Goal: Task Accomplishment & Management: Use online tool/utility

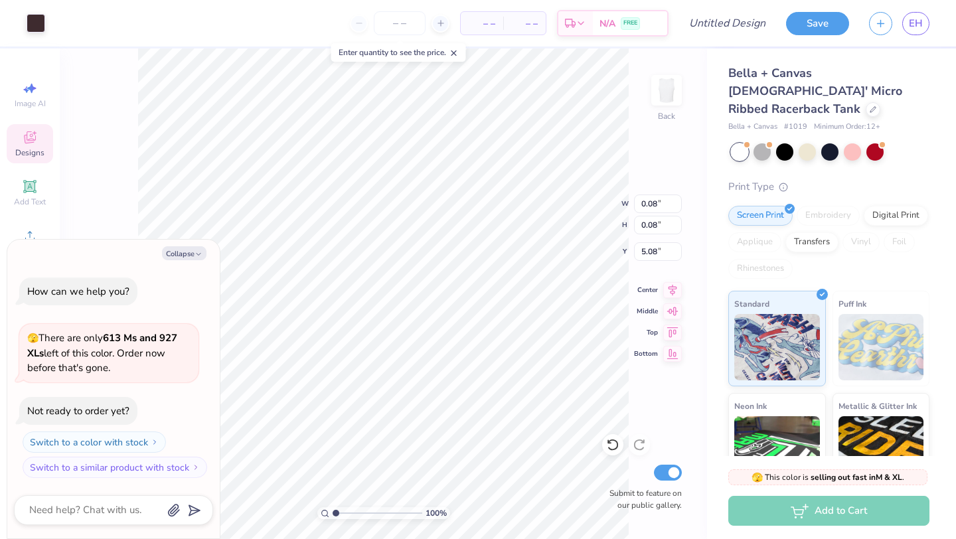
type textarea "x"
type input "0.08"
type input "5.08"
click at [185, 254] on button "Collapse" at bounding box center [184, 253] width 44 height 14
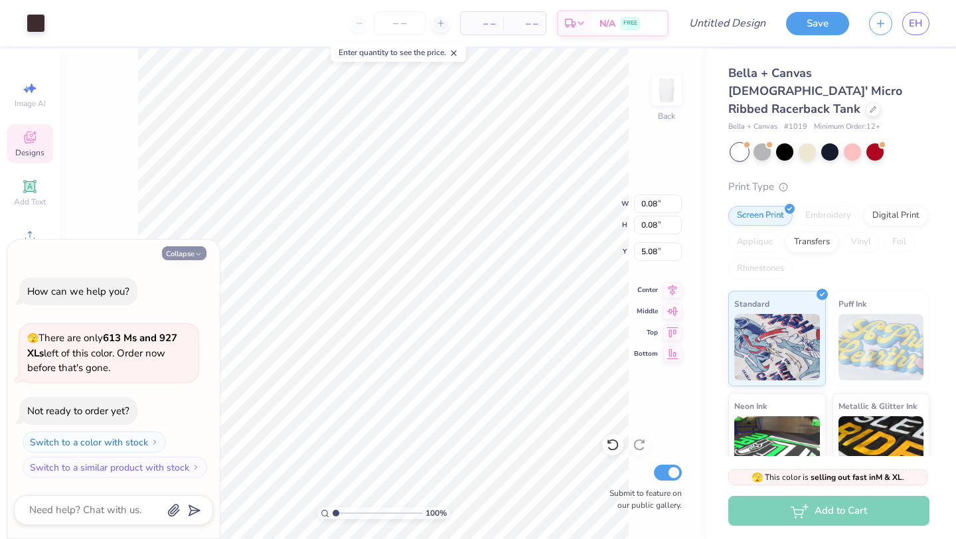
type textarea "x"
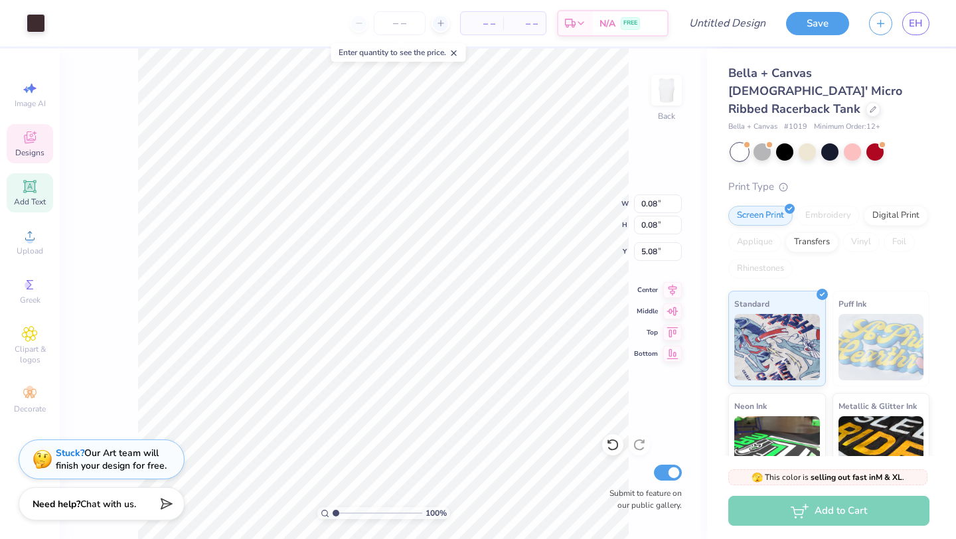
click at [34, 184] on icon at bounding box center [30, 186] width 10 height 10
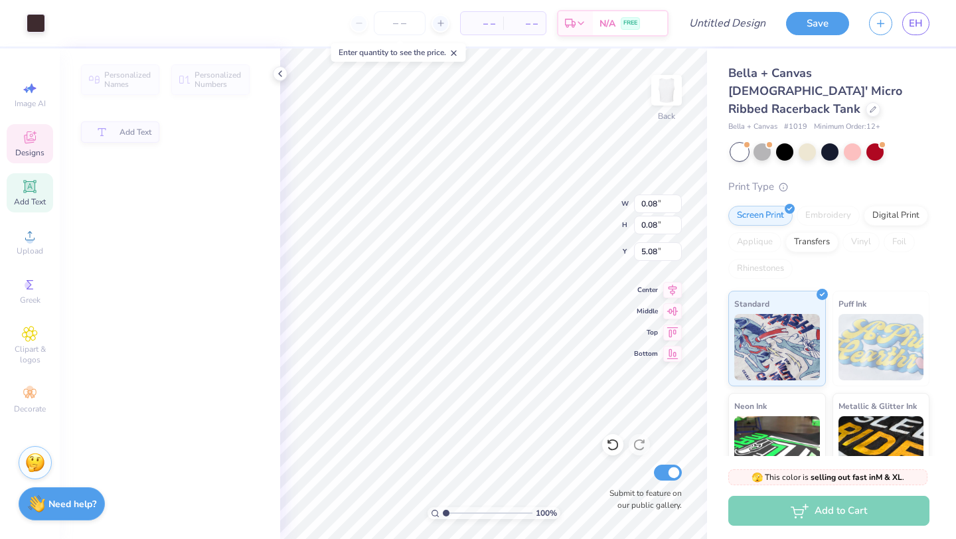
type input "3.94"
type input "4.20"
type input "1.22"
type input "7.39"
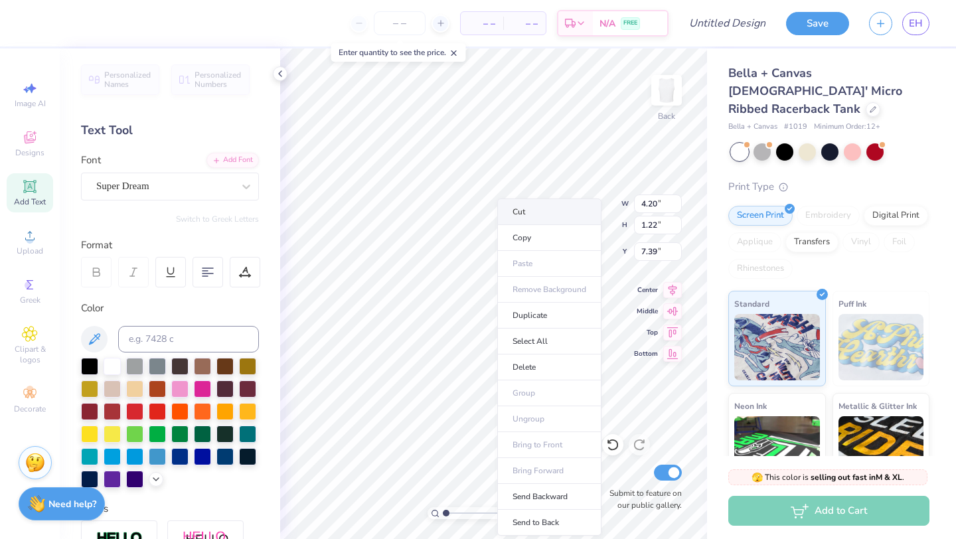
click at [530, 206] on li "Cut" at bounding box center [549, 212] width 104 height 27
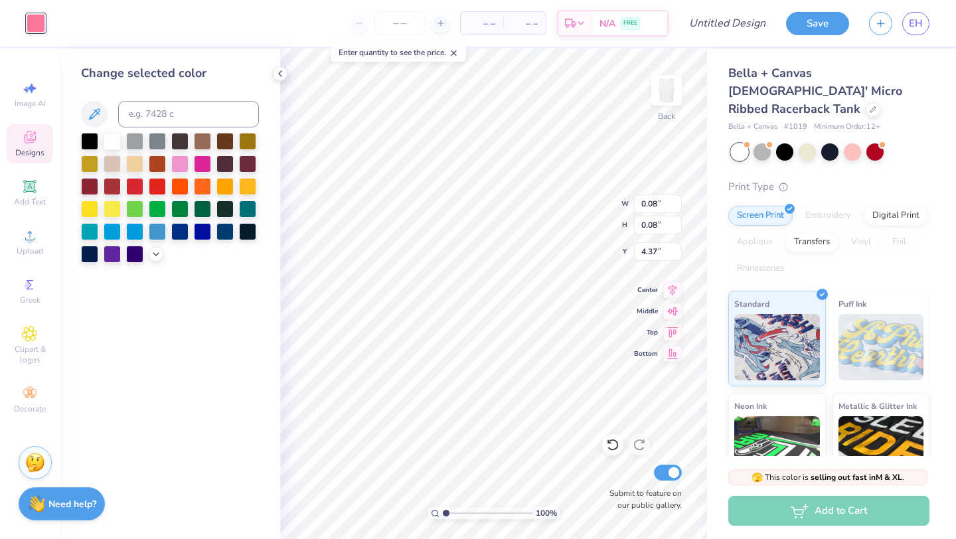
type input "2.19"
click at [914, 27] on span "EH" at bounding box center [916, 23] width 14 height 15
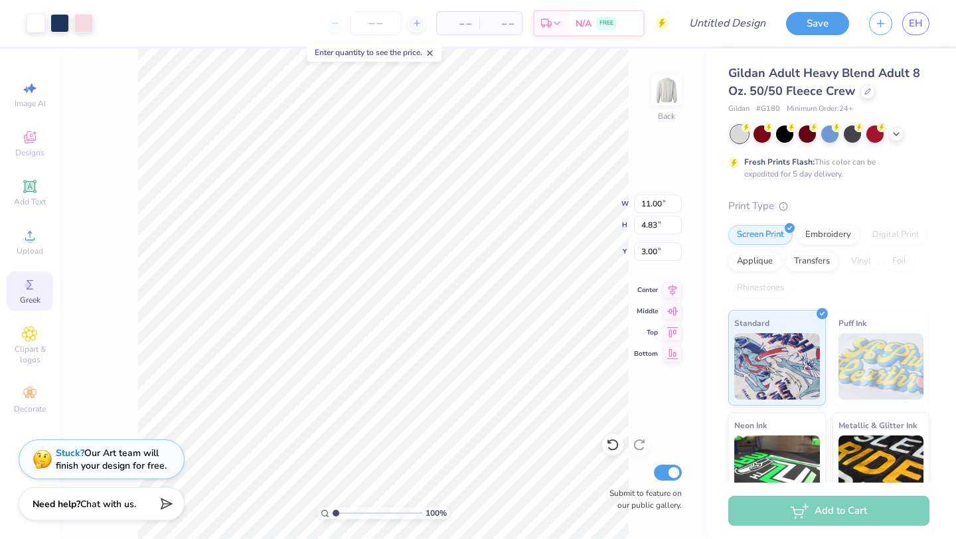
click at [24, 287] on icon at bounding box center [30, 285] width 16 height 16
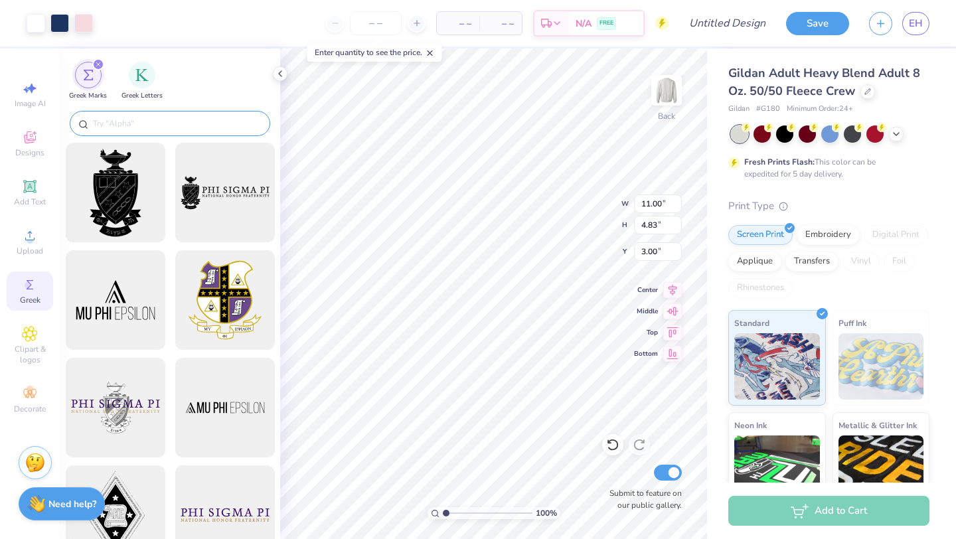
click at [131, 123] on input "text" at bounding box center [177, 123] width 170 height 13
click at [136, 84] on div "filter for Greek Letters" at bounding box center [142, 73] width 27 height 27
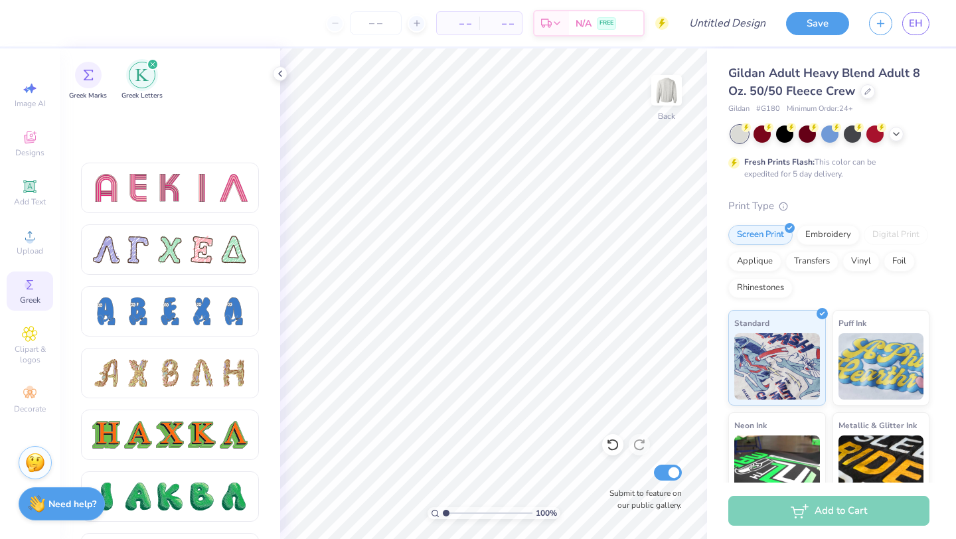
scroll to position [1283, 0]
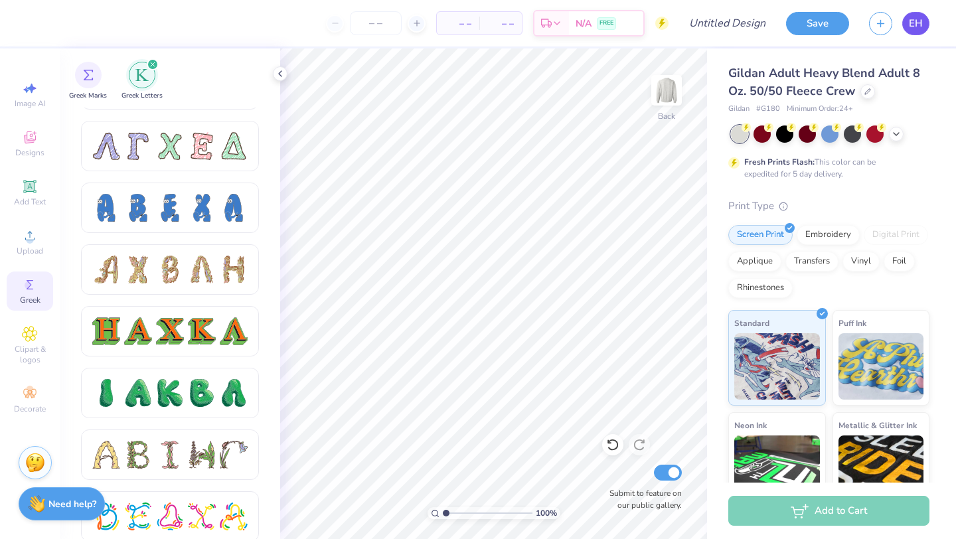
click at [919, 21] on span "EH" at bounding box center [916, 23] width 14 height 15
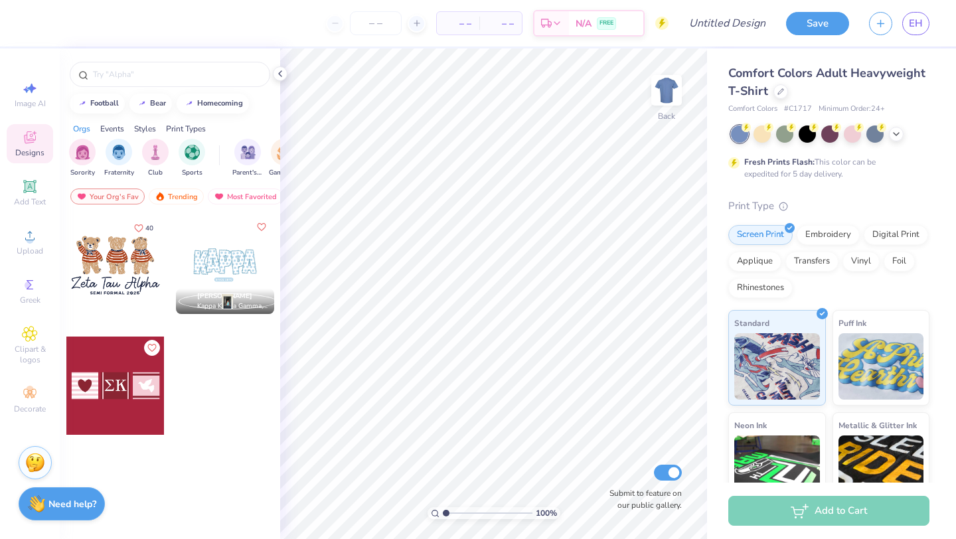
click at [35, 143] on icon at bounding box center [30, 137] width 16 height 16
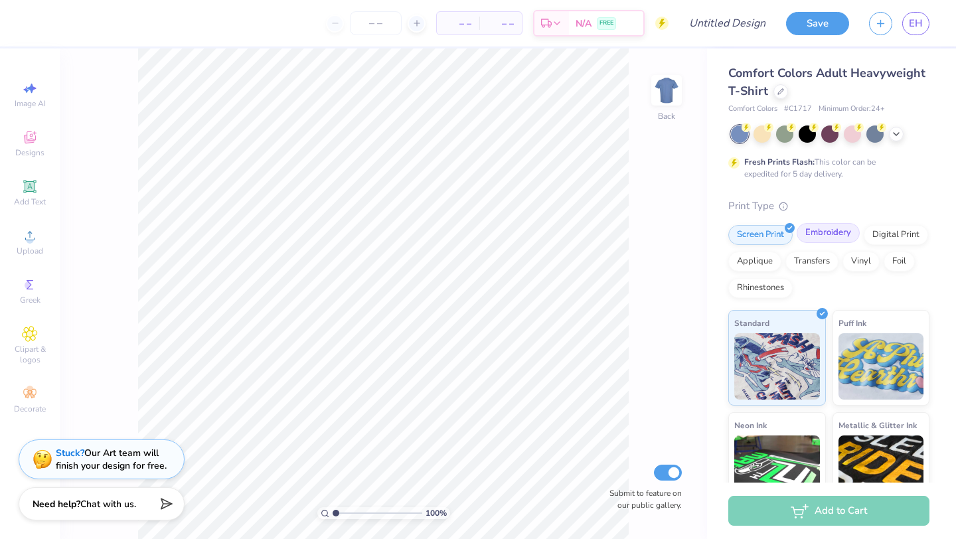
click at [807, 234] on div "Embroidery" at bounding box center [828, 233] width 63 height 20
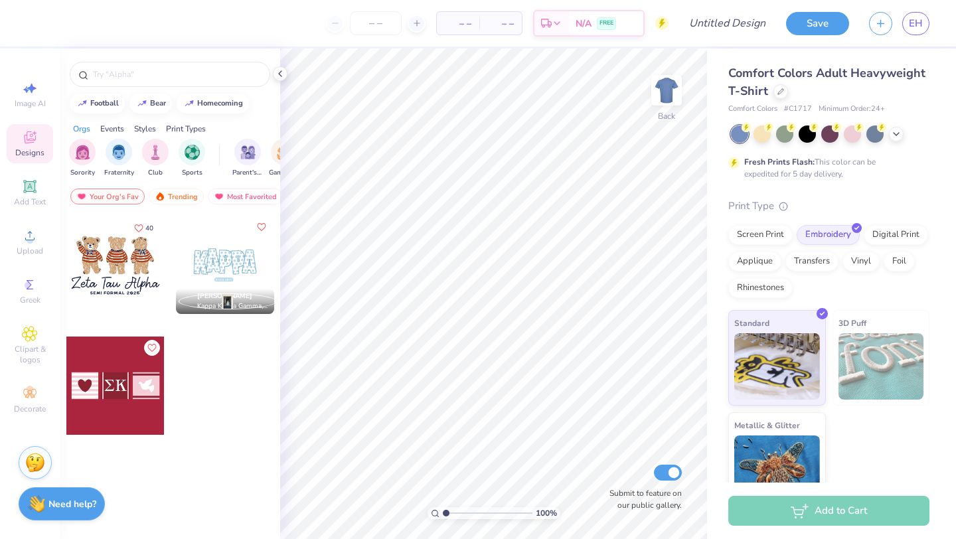
click at [909, 34] on div "EH" at bounding box center [915, 23] width 27 height 23
click at [880, 27] on icon "button" at bounding box center [880, 21] width 11 height 11
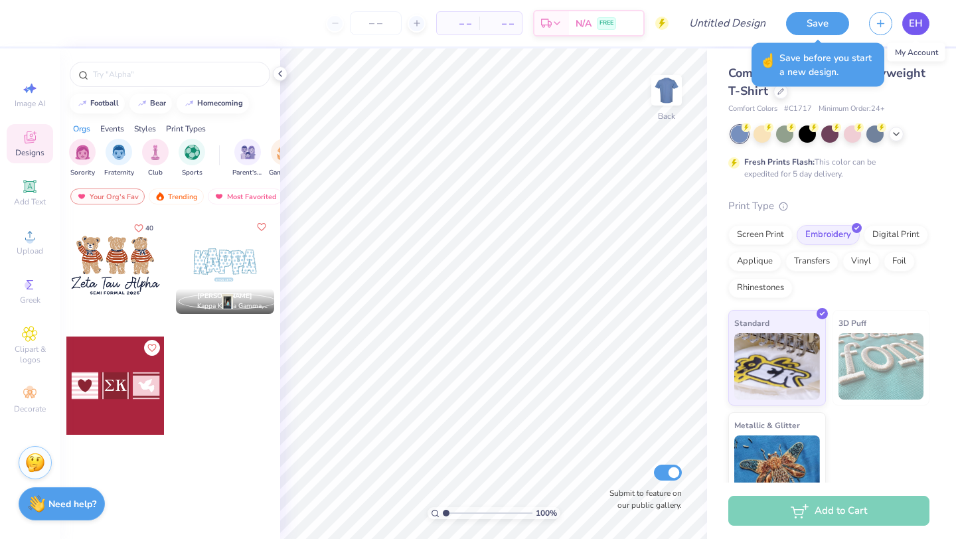
click at [917, 27] on span "EH" at bounding box center [916, 23] width 14 height 15
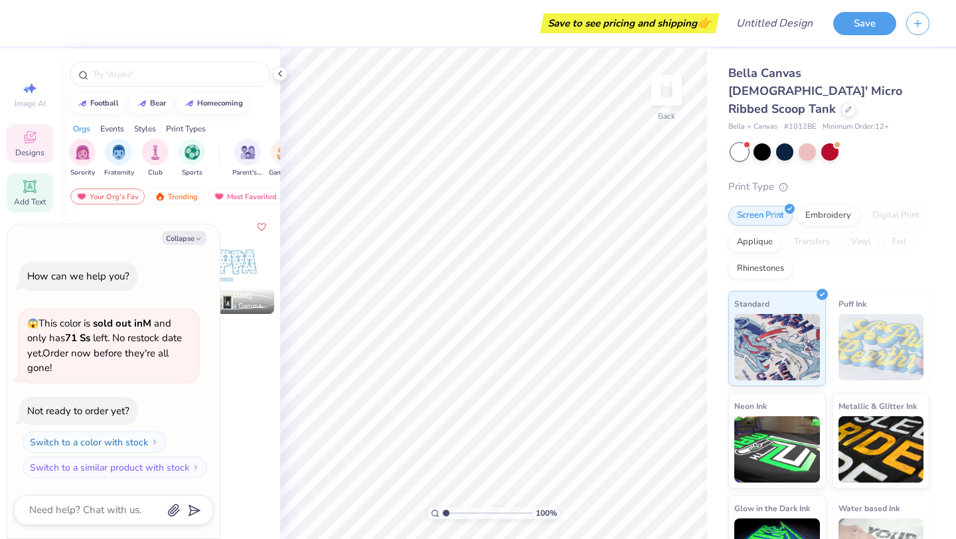
click at [23, 188] on icon at bounding box center [30, 187] width 16 height 16
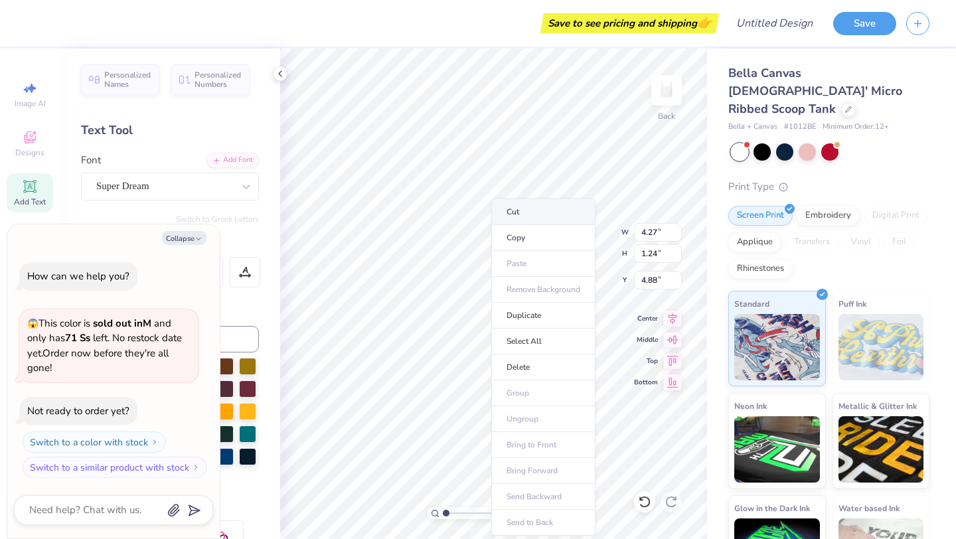
click at [519, 210] on li "Cut" at bounding box center [543, 212] width 104 height 27
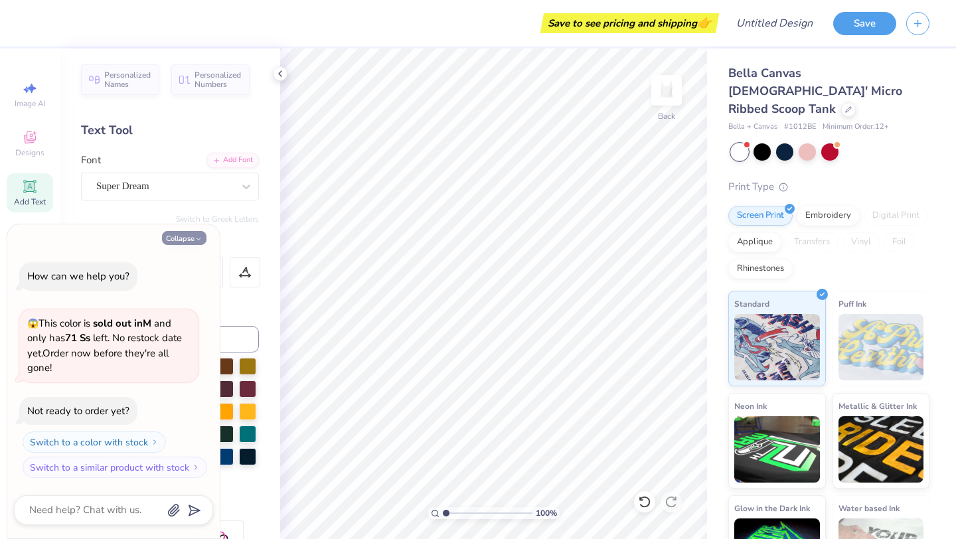
click at [179, 241] on button "Collapse" at bounding box center [184, 238] width 44 height 14
type textarea "x"
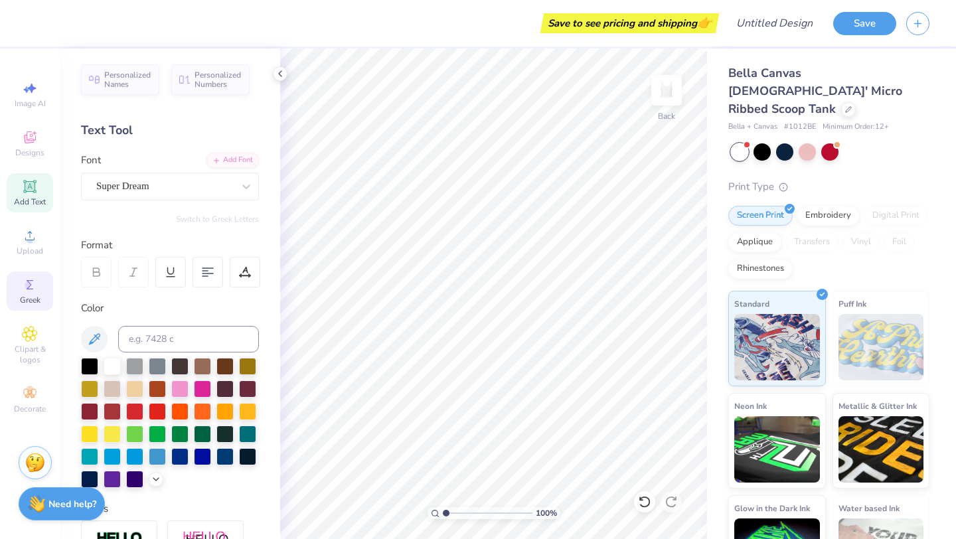
click at [31, 287] on circle at bounding box center [28, 284] width 7 height 7
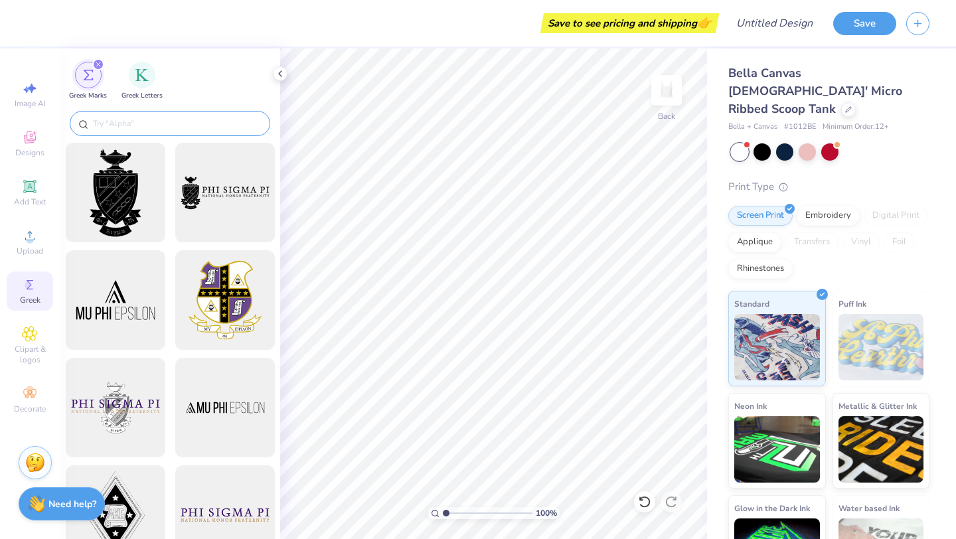
click at [137, 120] on input "text" at bounding box center [177, 123] width 170 height 13
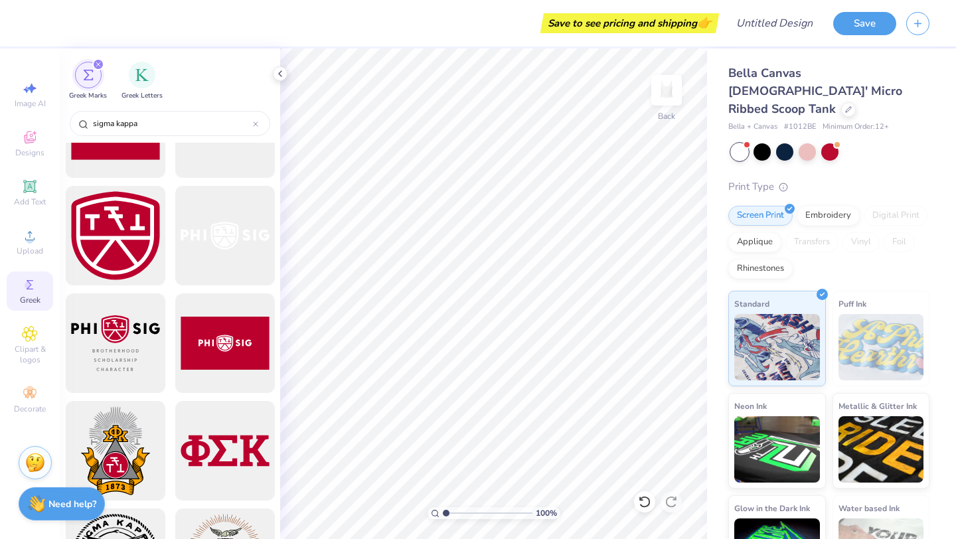
scroll to position [102, 0]
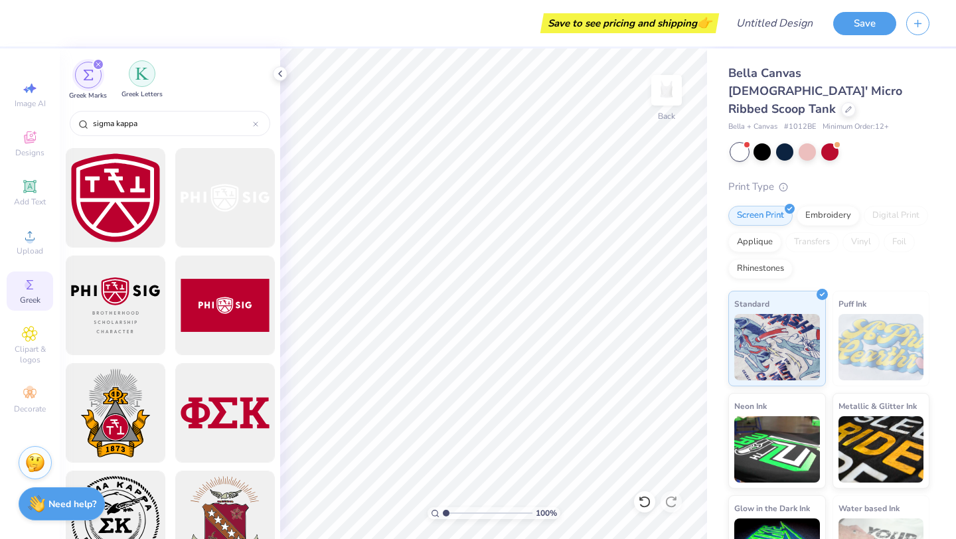
type input "sigma kappa"
click at [129, 77] on div "filter for Greek Letters" at bounding box center [142, 73] width 27 height 27
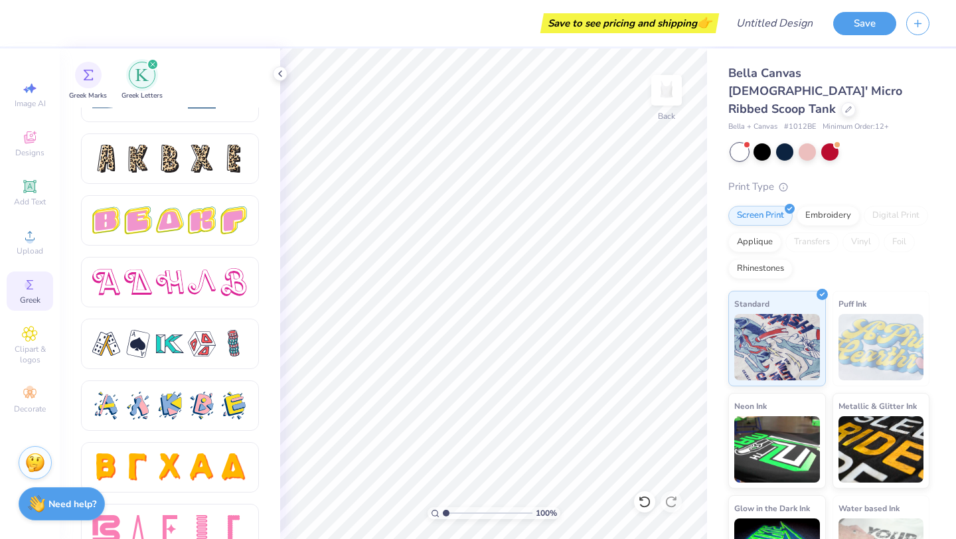
scroll to position [2221, 0]
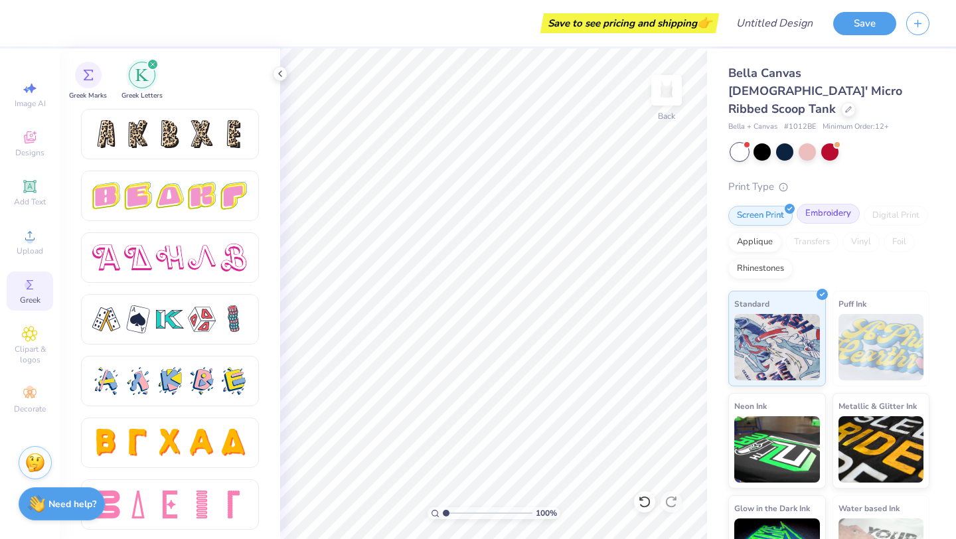
click at [823, 204] on div "Embroidery" at bounding box center [828, 214] width 63 height 20
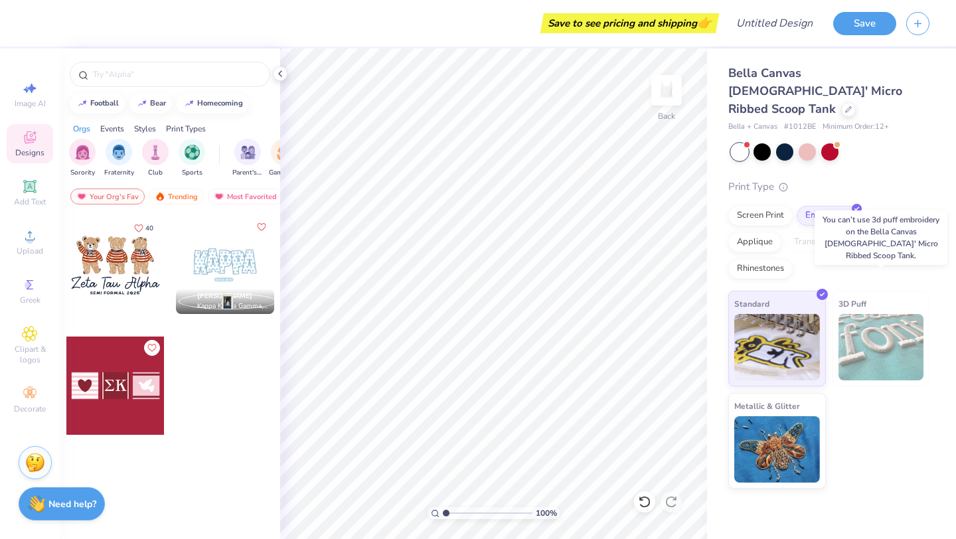
click at [876, 314] on img at bounding box center [881, 347] width 86 height 66
click at [877, 355] on img at bounding box center [881, 347] width 86 height 66
click at [222, 272] on div at bounding box center [225, 265] width 98 height 98
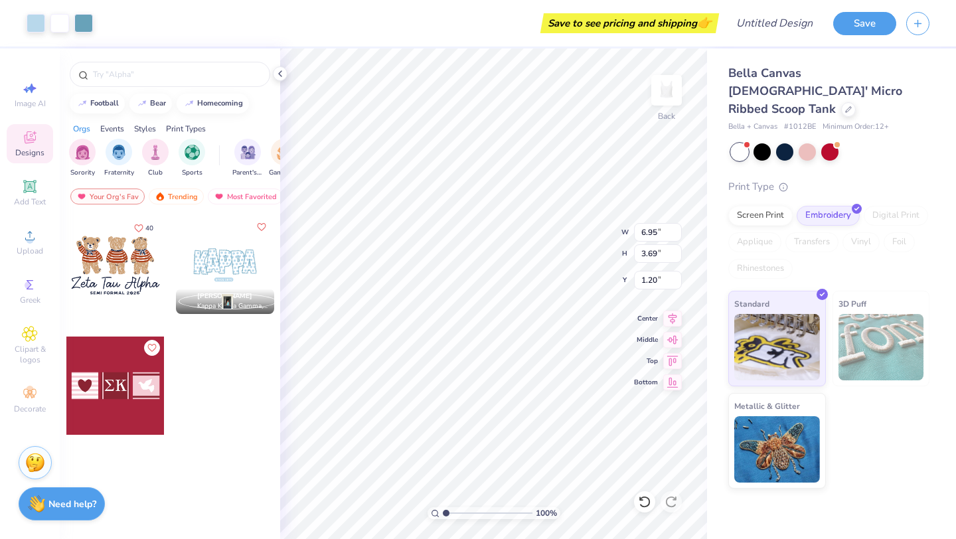
type input "1.20"
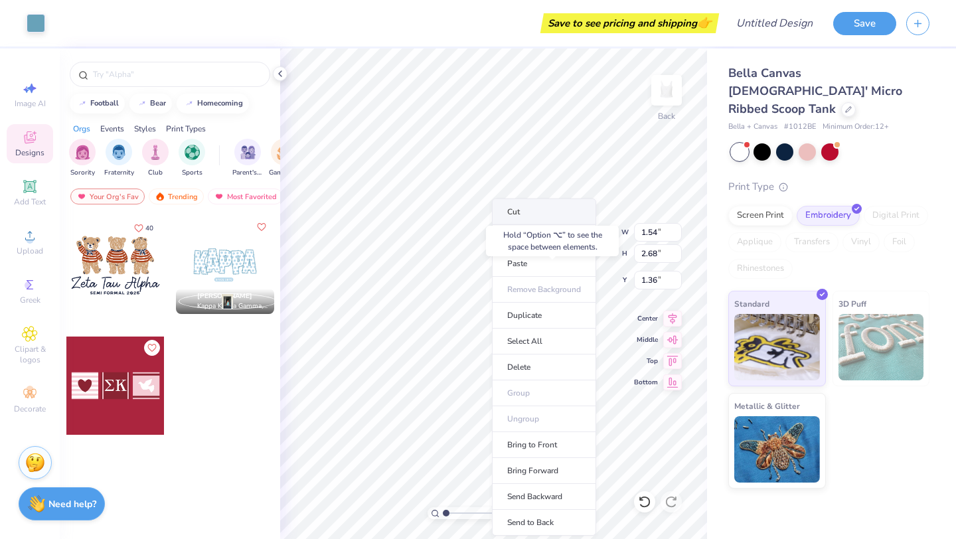
click at [544, 211] on li "Cut" at bounding box center [544, 212] width 104 height 27
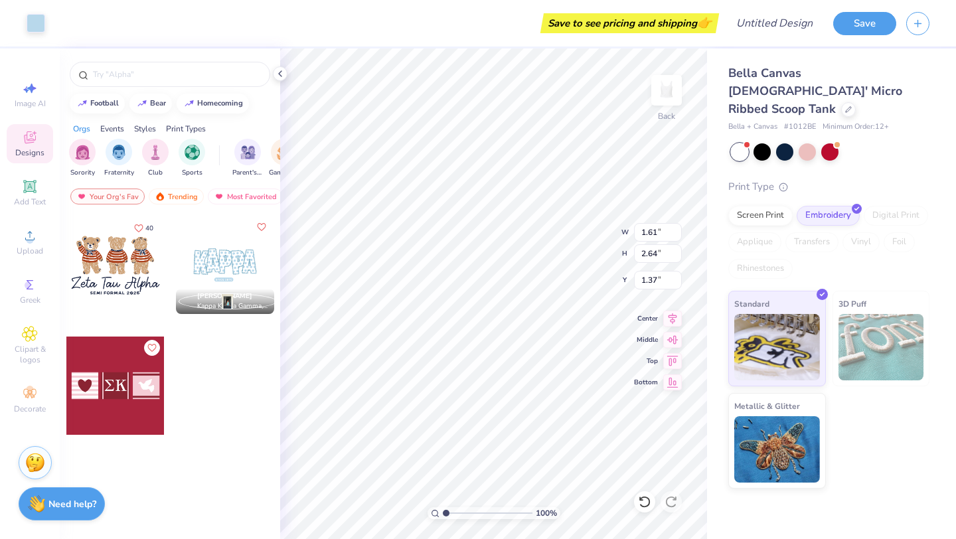
type input "1.50"
type input "2.52"
type input "1.42"
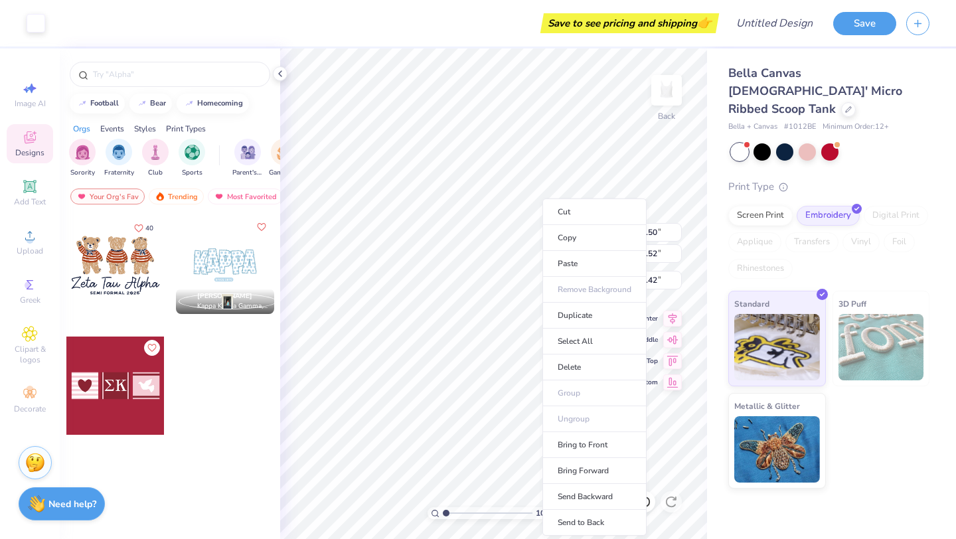
type input "1.37"
type input "2.51"
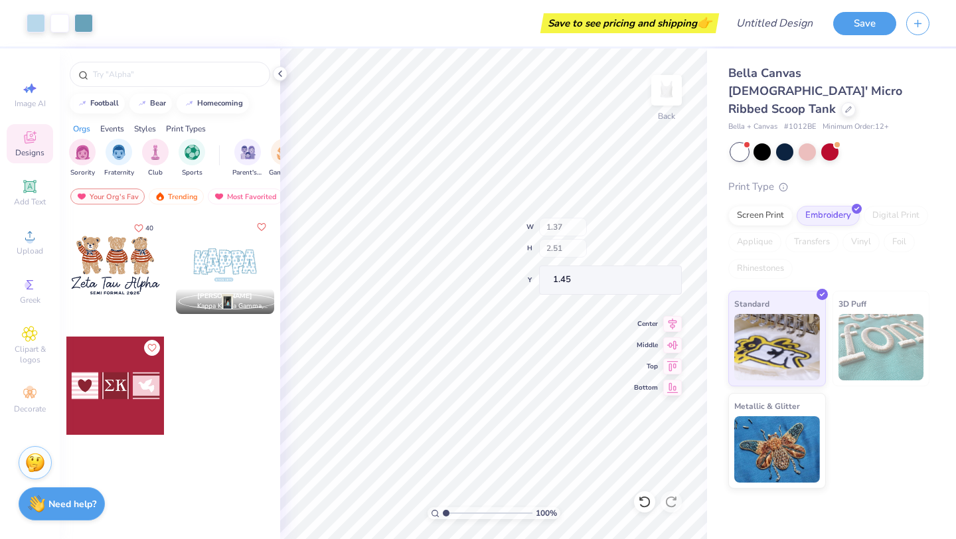
type input "1.43"
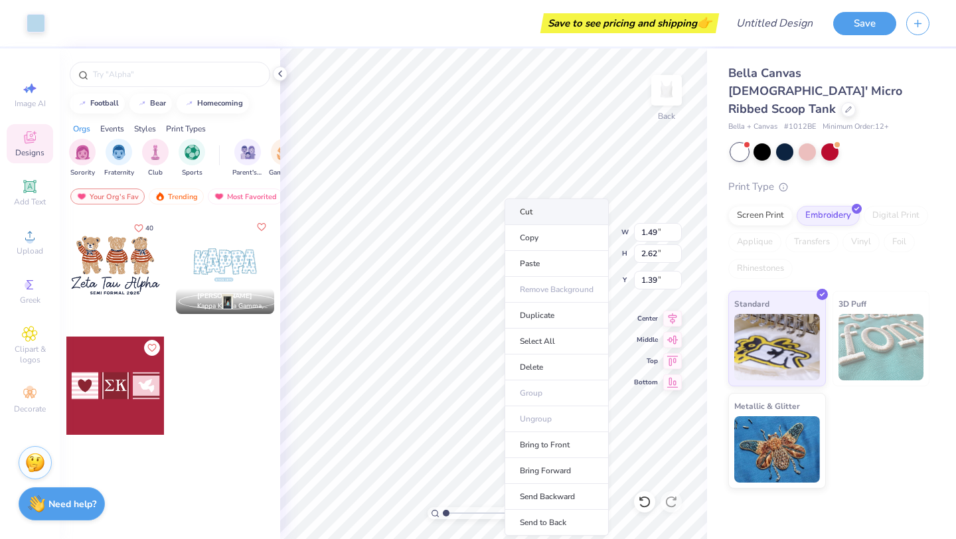
click at [552, 212] on li "Cut" at bounding box center [557, 212] width 104 height 27
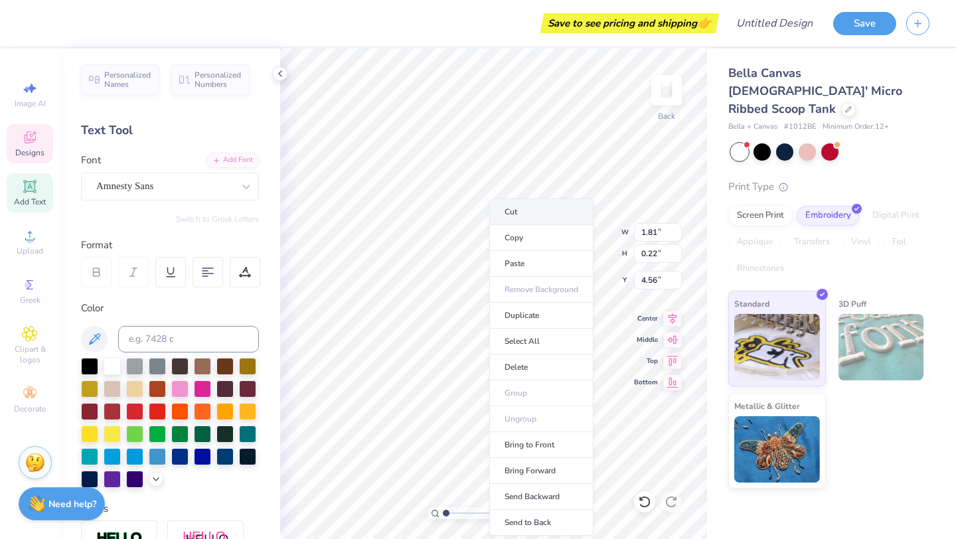
click at [534, 215] on li "Cut" at bounding box center [541, 212] width 104 height 27
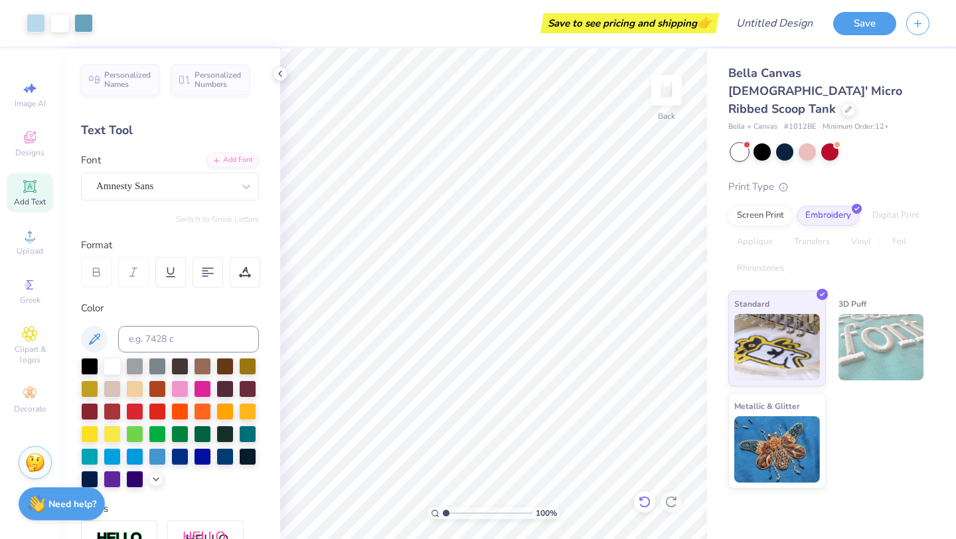
click at [640, 496] on icon at bounding box center [644, 501] width 13 height 13
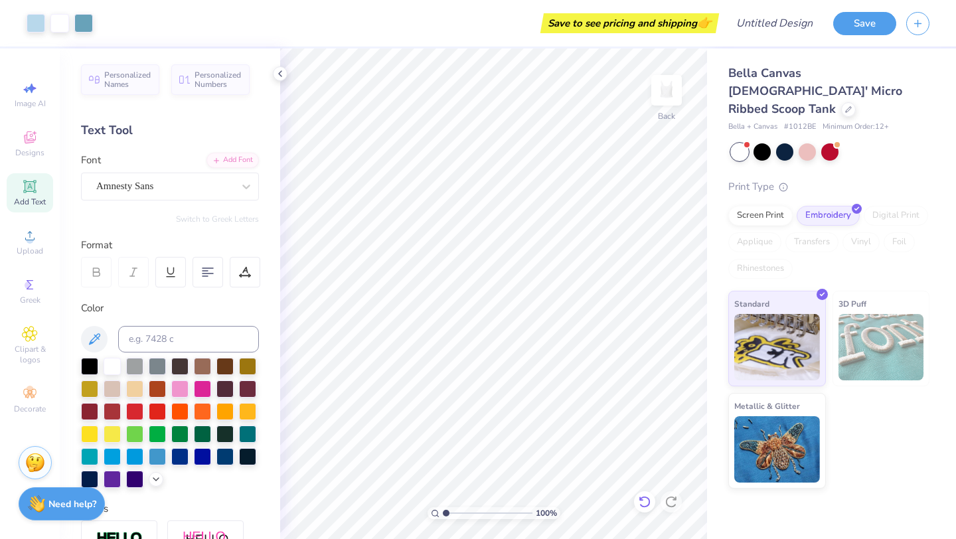
click at [640, 496] on icon at bounding box center [644, 501] width 13 height 13
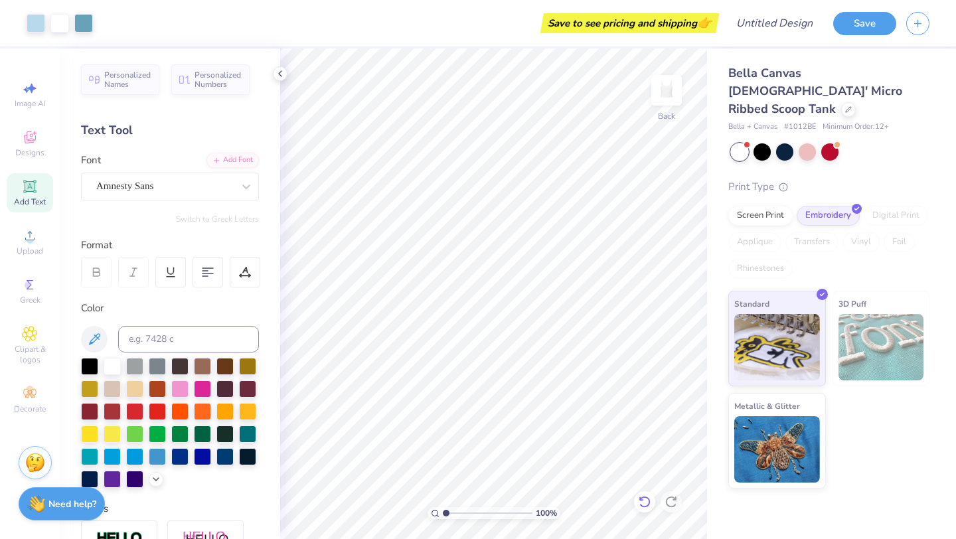
click at [640, 496] on icon at bounding box center [644, 501] width 13 height 13
click at [641, 503] on icon at bounding box center [644, 501] width 13 height 13
type input "4.38"
type input "1.27"
type input "5.00"
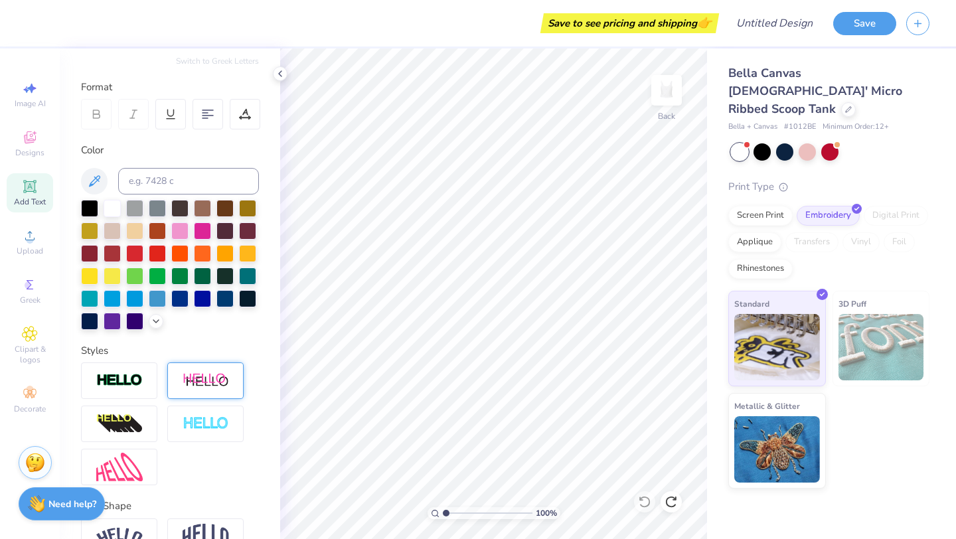
scroll to position [232, 0]
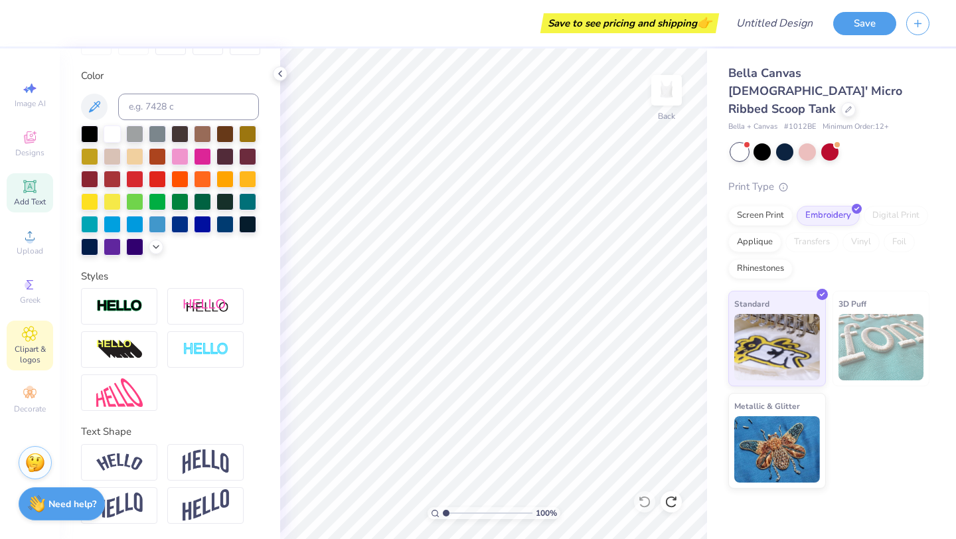
click at [35, 355] on span "Clipart & logos" at bounding box center [30, 354] width 46 height 21
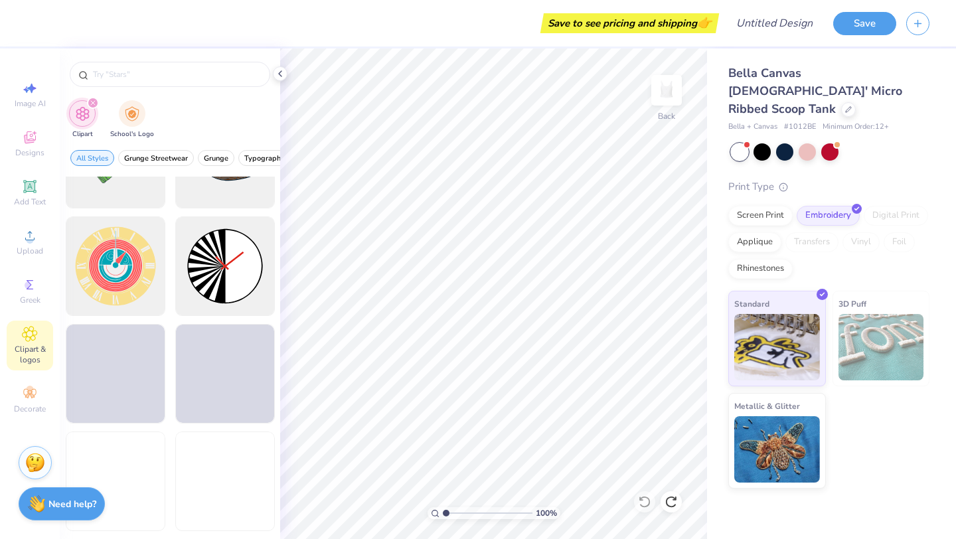
scroll to position [441, 0]
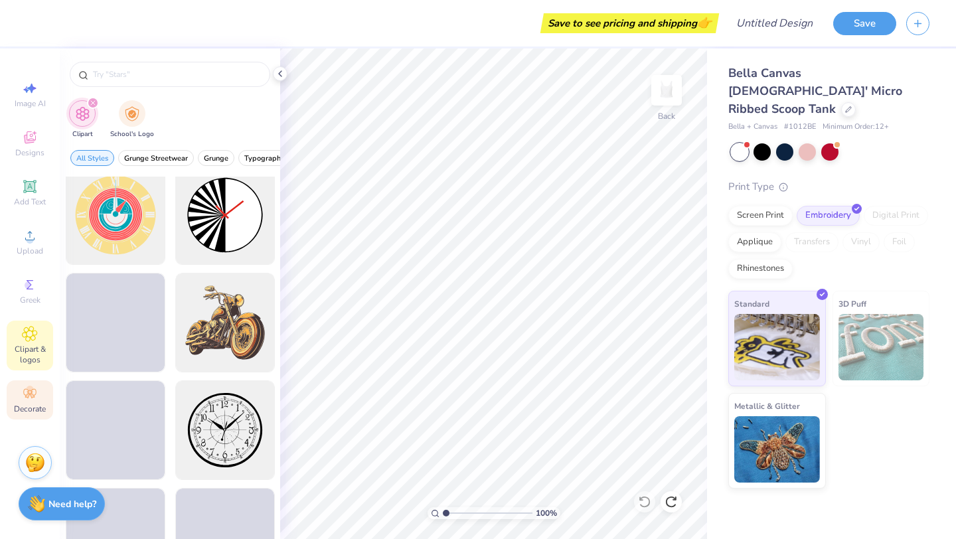
click at [19, 408] on span "Decorate" at bounding box center [30, 409] width 32 height 11
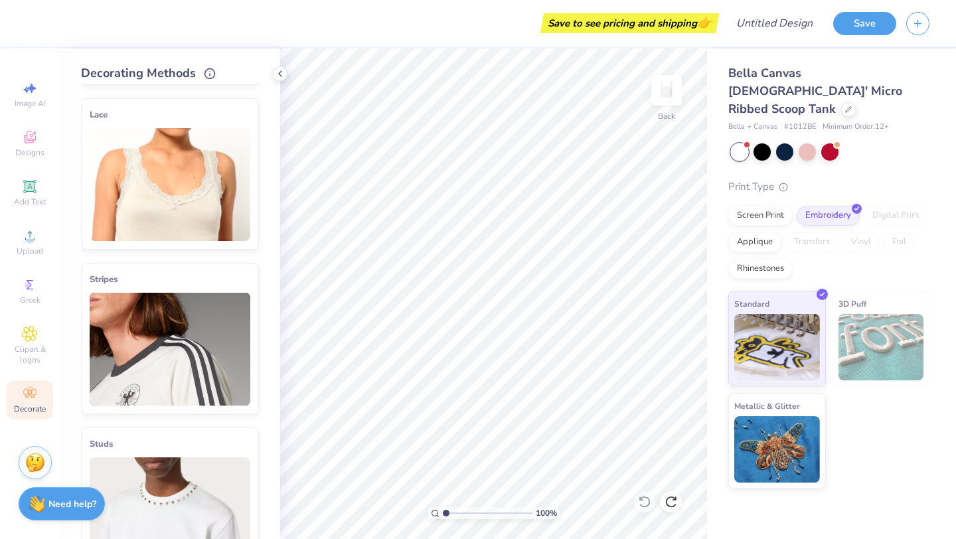
scroll to position [0, 0]
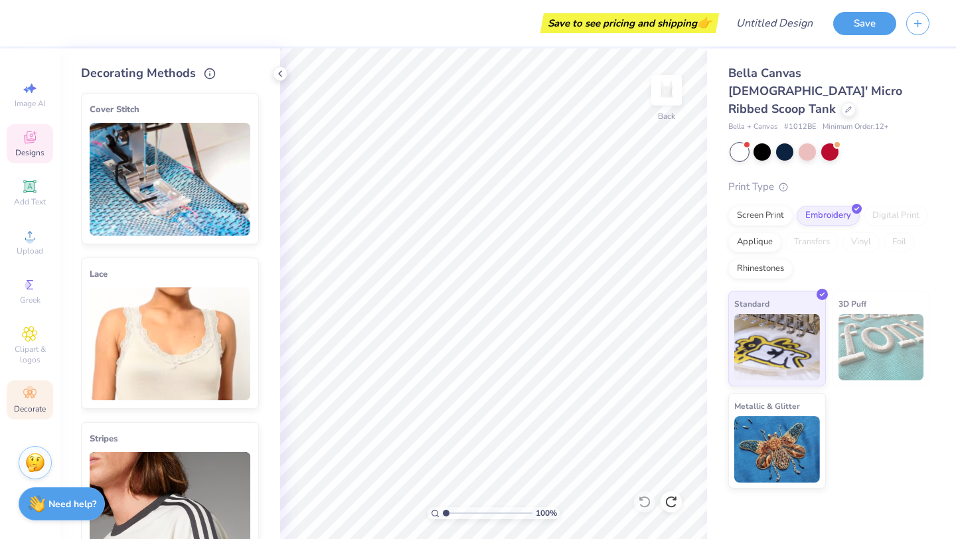
click at [32, 132] on icon at bounding box center [30, 137] width 16 height 16
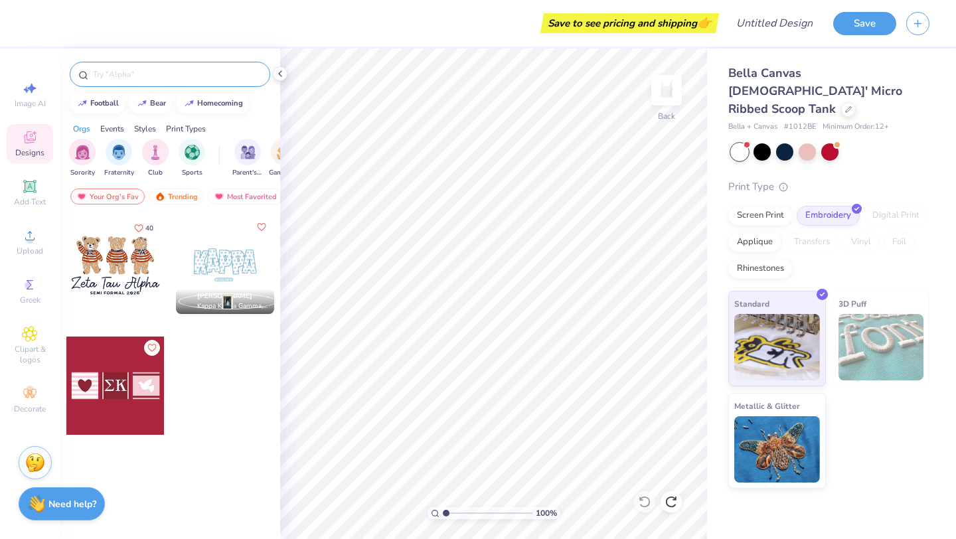
click at [159, 80] on input "text" at bounding box center [177, 74] width 170 height 13
type input "sigma kappa"
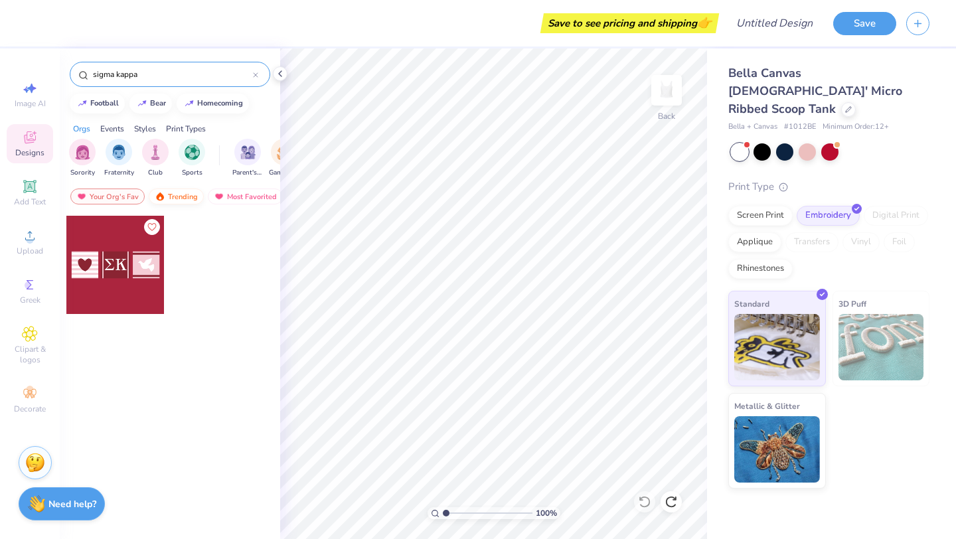
click at [189, 200] on div "Trending" at bounding box center [176, 197] width 55 height 16
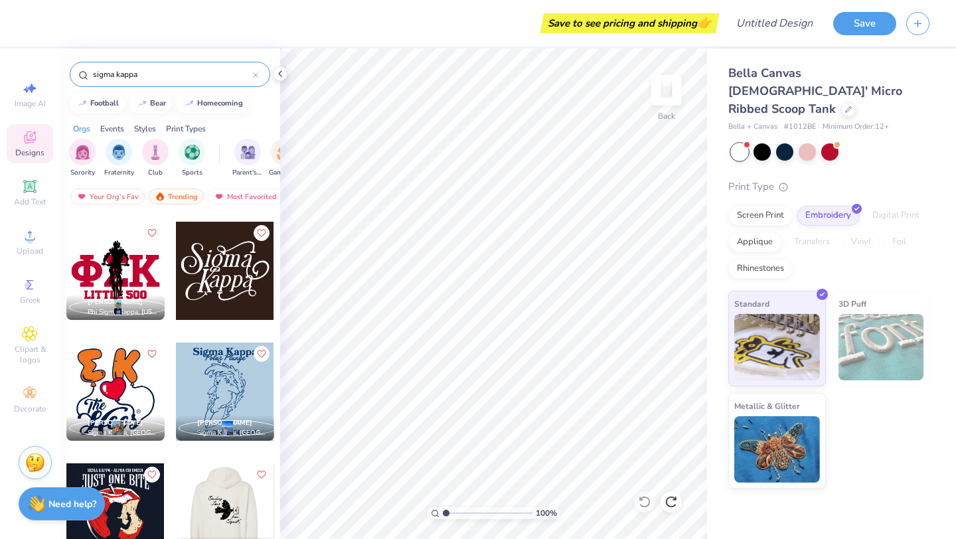
scroll to position [6636, 0]
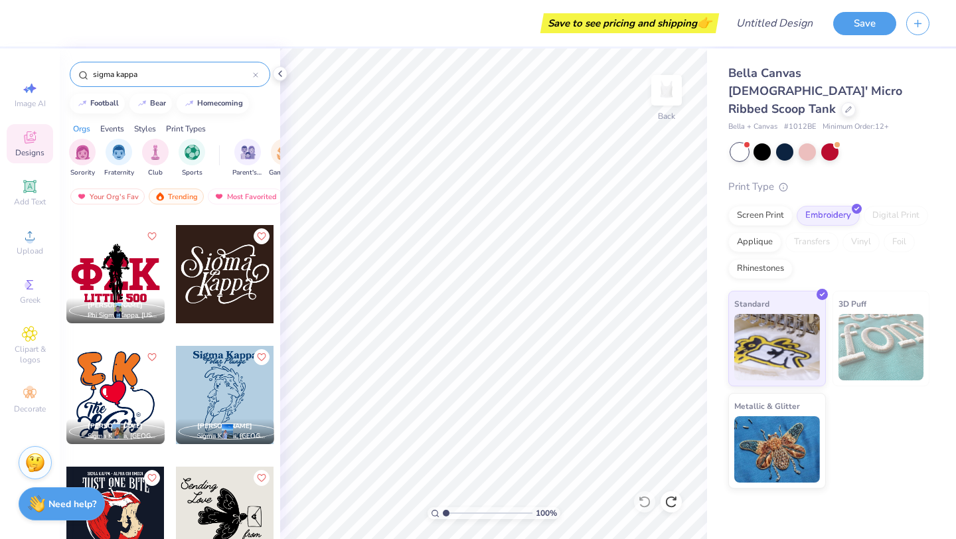
click at [224, 287] on div at bounding box center [225, 274] width 98 height 98
click at [768, 142] on div at bounding box center [762, 150] width 17 height 17
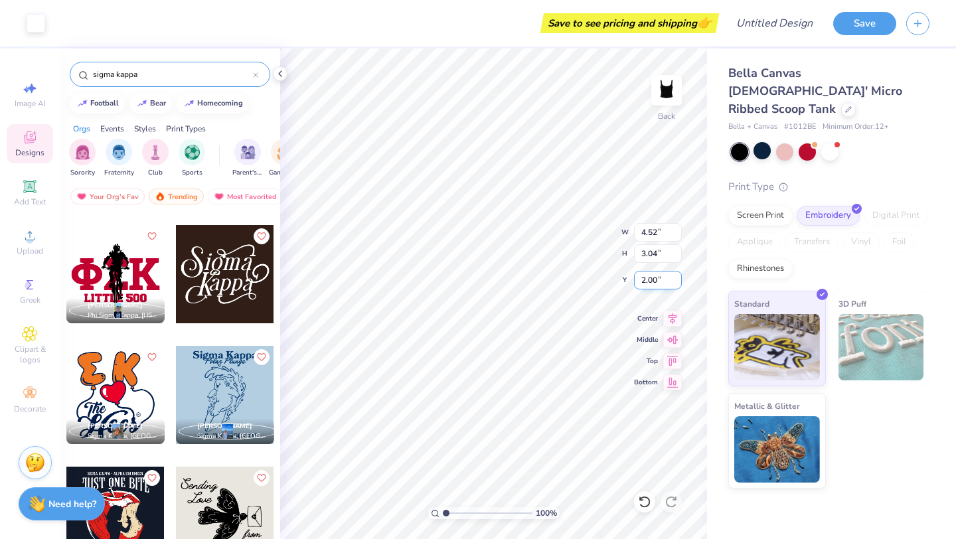
type input "4.52"
type input "3.04"
type input "1.48"
type input "5.39"
type input "3.63"
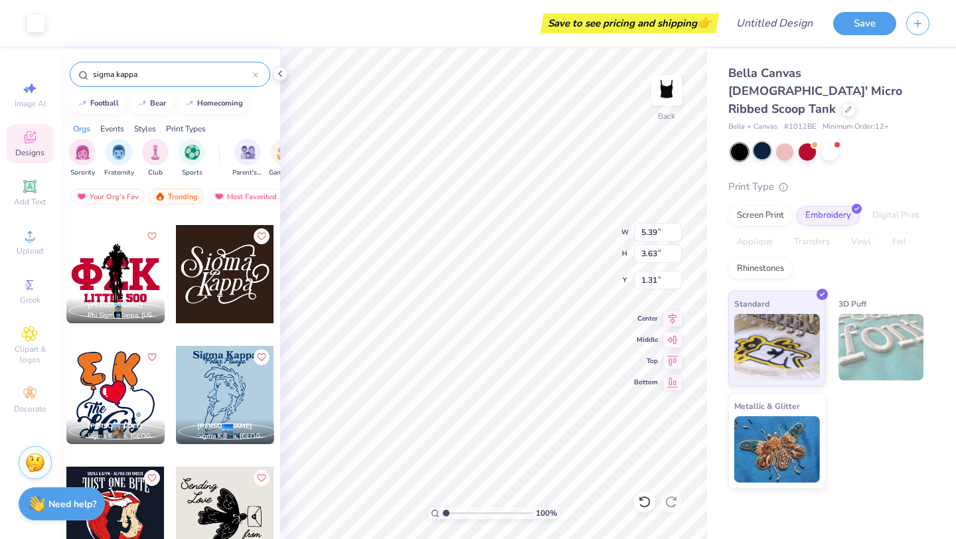
click at [762, 142] on div at bounding box center [762, 150] width 17 height 17
type input "1.53"
click at [872, 23] on button "Save" at bounding box center [864, 21] width 63 height 23
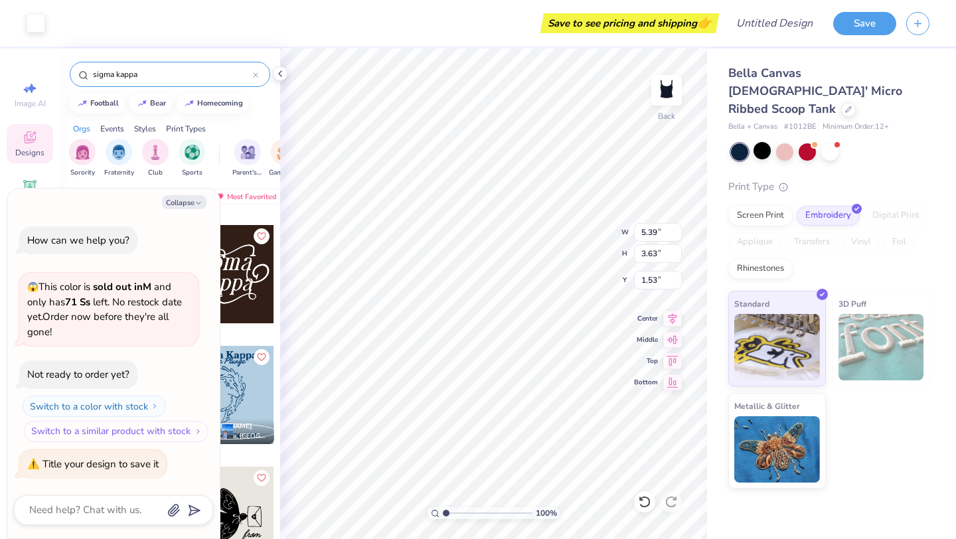
click at [129, 430] on button "Switch to a similar product with stock" at bounding box center [116, 431] width 185 height 21
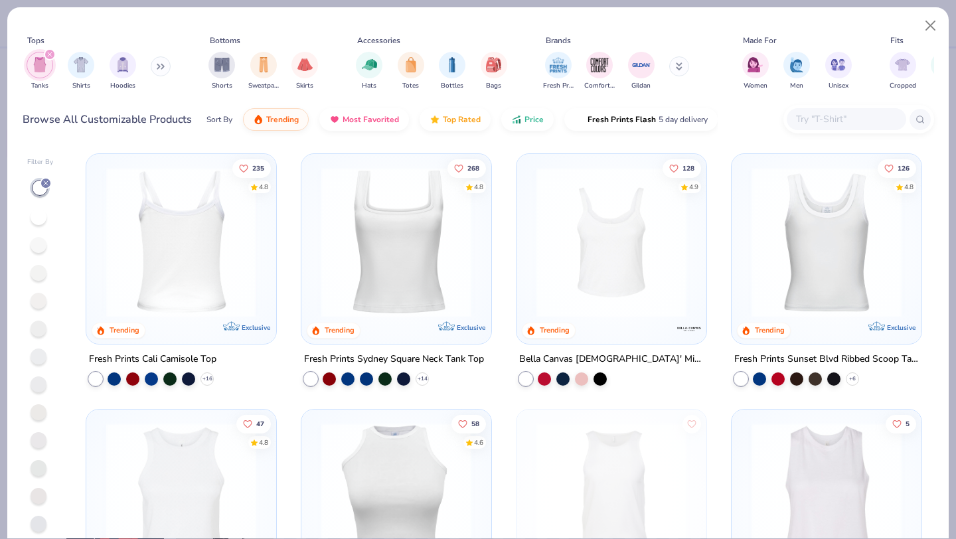
click at [216, 230] on img at bounding box center [181, 242] width 163 height 150
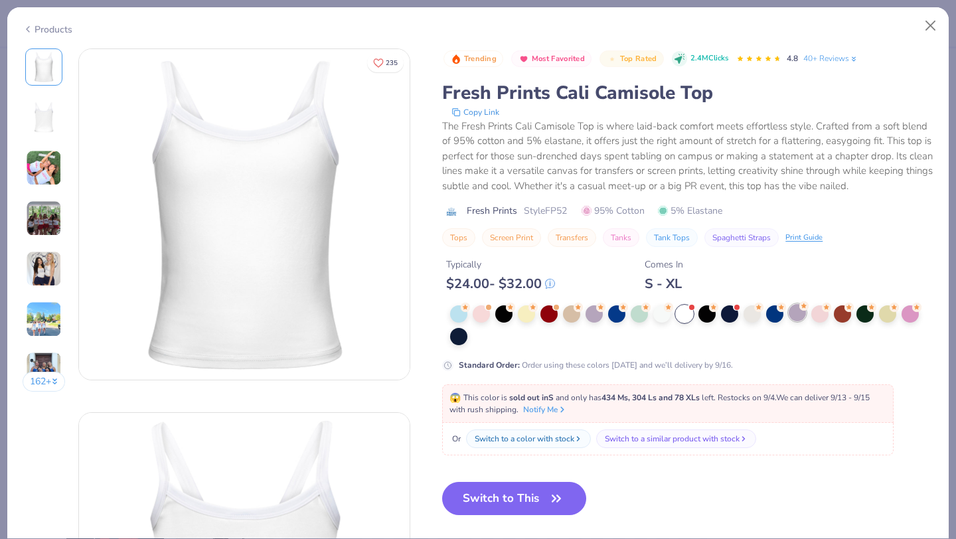
click at [793, 315] on div at bounding box center [797, 312] width 17 height 17
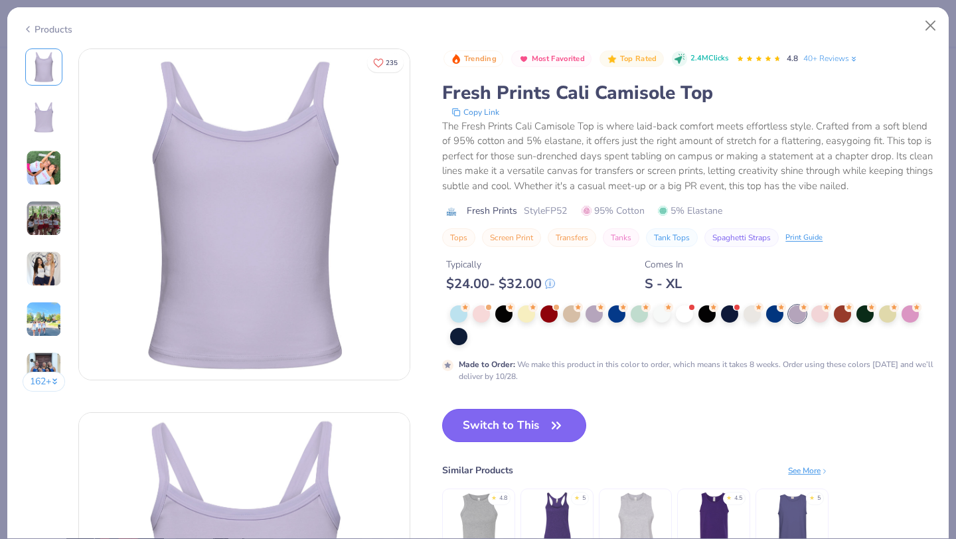
click at [484, 439] on button "Switch to This" at bounding box center [514, 425] width 144 height 33
click at [554, 428] on icon "button" at bounding box center [556, 425] width 8 height 6
click at [541, 438] on button "Switch to This" at bounding box center [514, 425] width 144 height 33
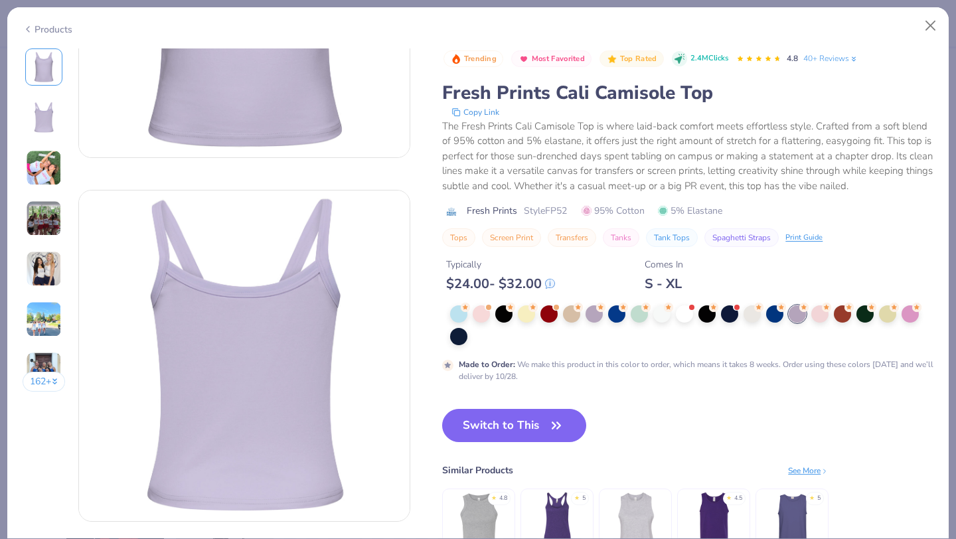
type textarea "x"
